Goal: Navigation & Orientation: Find specific page/section

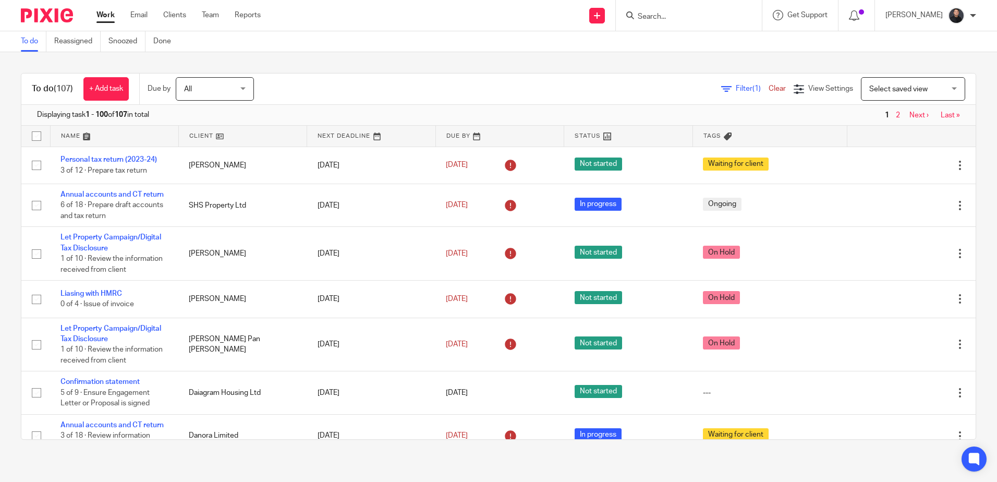
click at [726, 22] on form at bounding box center [692, 15] width 111 height 13
click at [711, 19] on input "Search" at bounding box center [684, 17] width 94 height 9
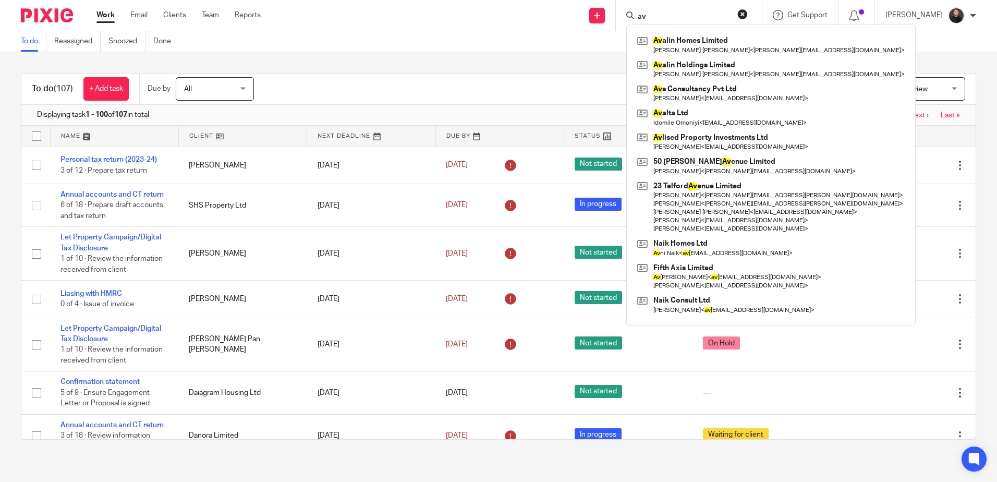
type input "a"
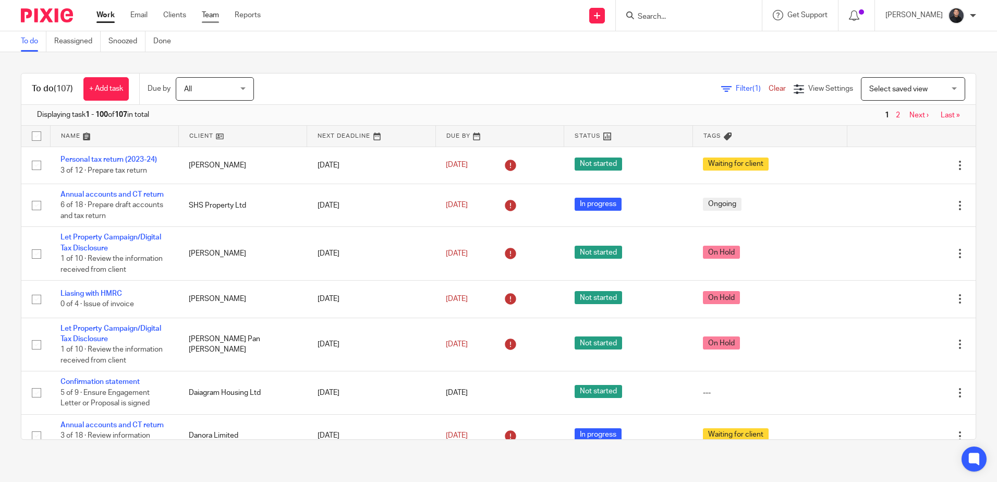
click at [215, 16] on link "Team" at bounding box center [210, 15] width 17 height 10
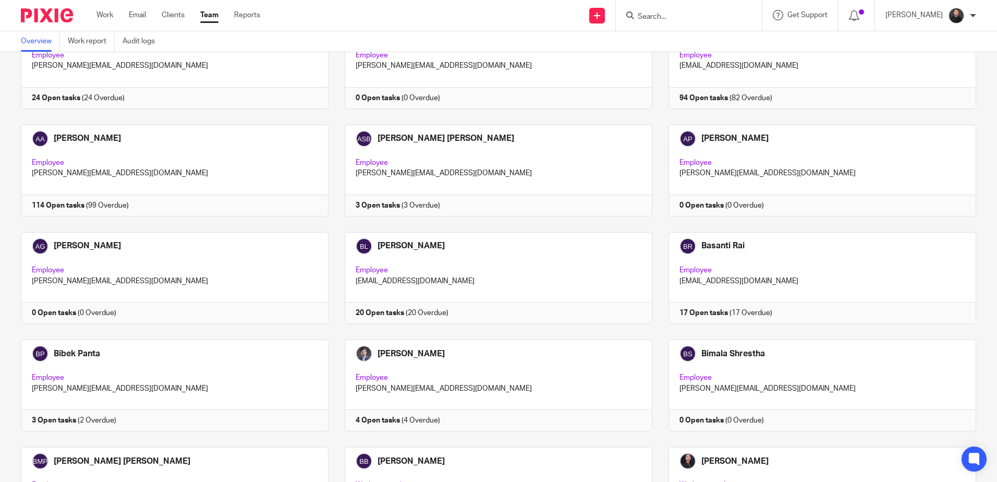
scroll to position [1900, 0]
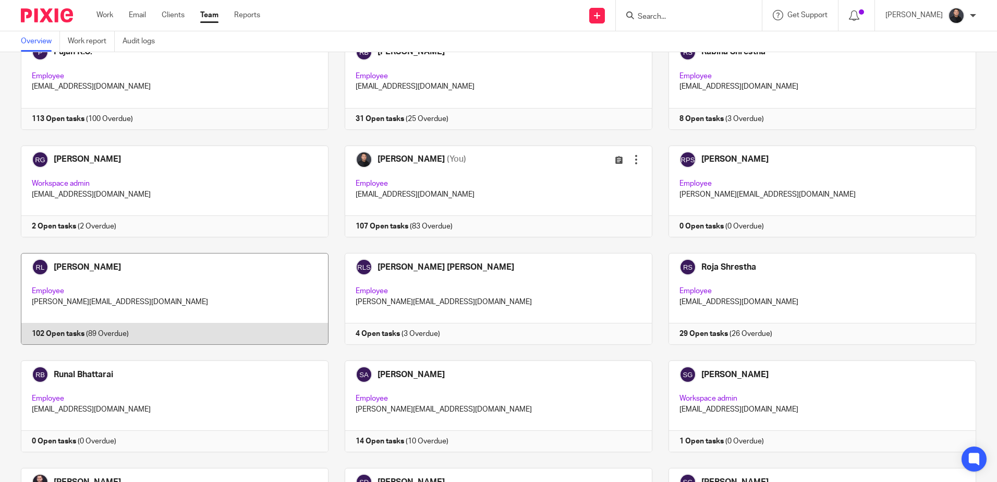
click at [171, 287] on link at bounding box center [167, 299] width 324 height 92
